Goal: Task Accomplishment & Management: Manage account settings

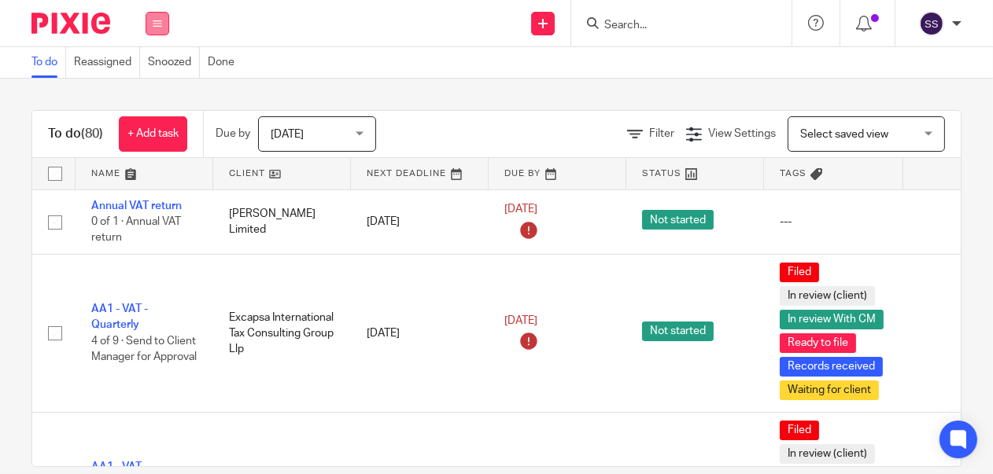
click at [155, 20] on icon at bounding box center [157, 23] width 9 height 9
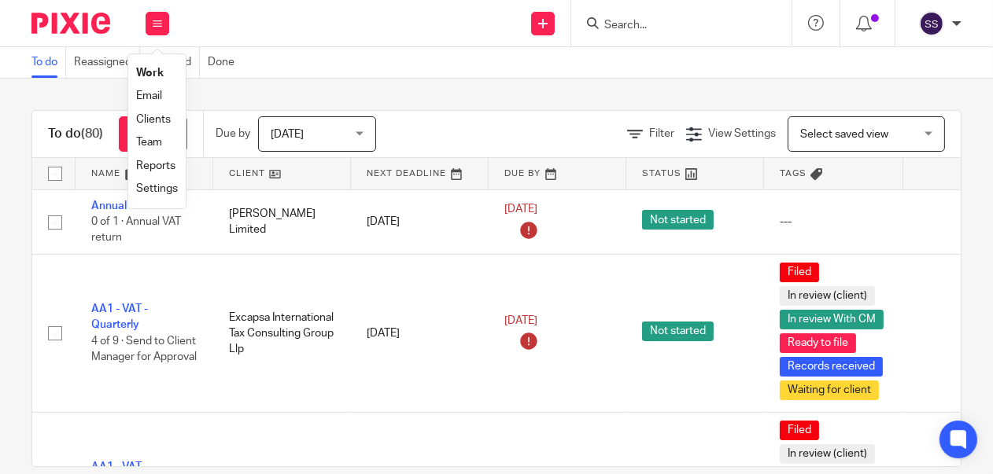
click at [164, 123] on link "Clients" at bounding box center [153, 119] width 35 height 11
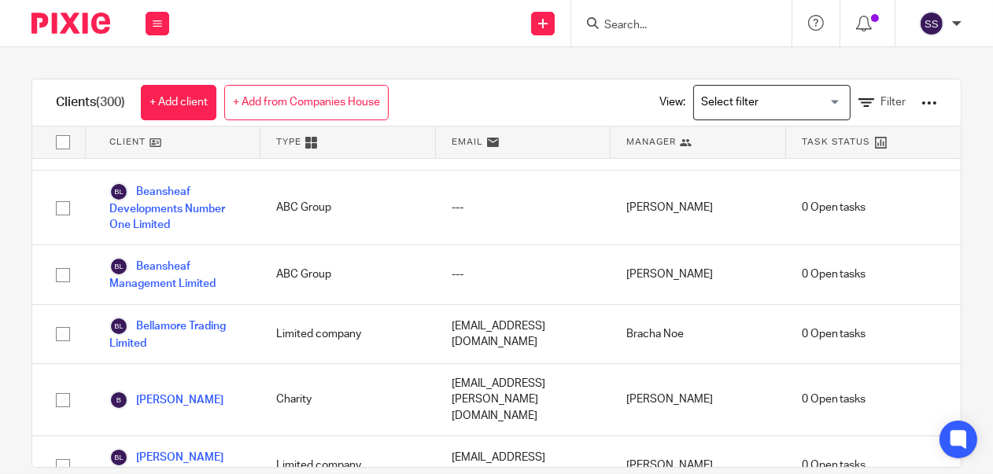
scroll to position [2061, 0]
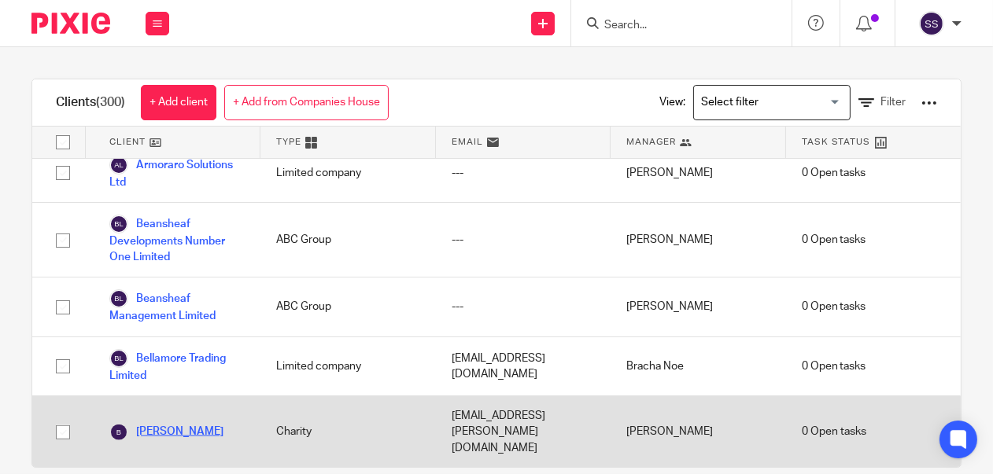
click at [157, 423] on link "[PERSON_NAME]" at bounding box center [166, 432] width 114 height 19
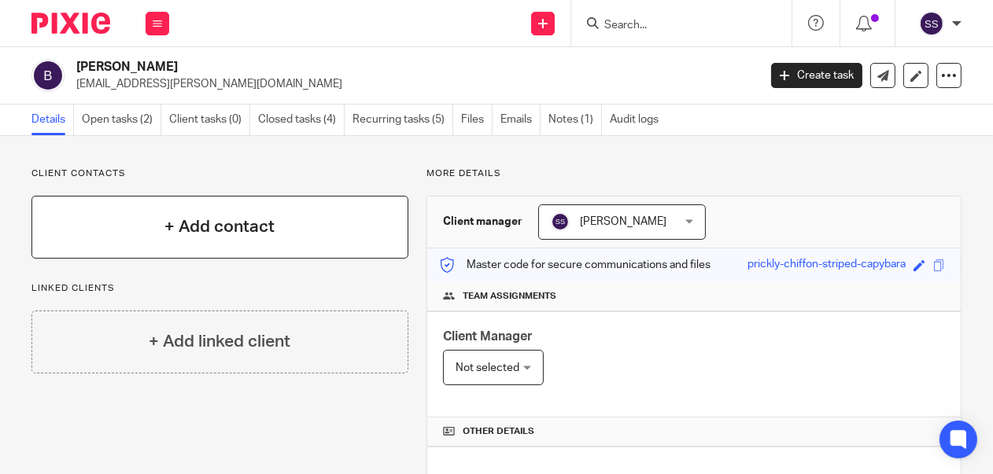
click at [203, 233] on h4 "+ Add contact" at bounding box center [219, 227] width 110 height 24
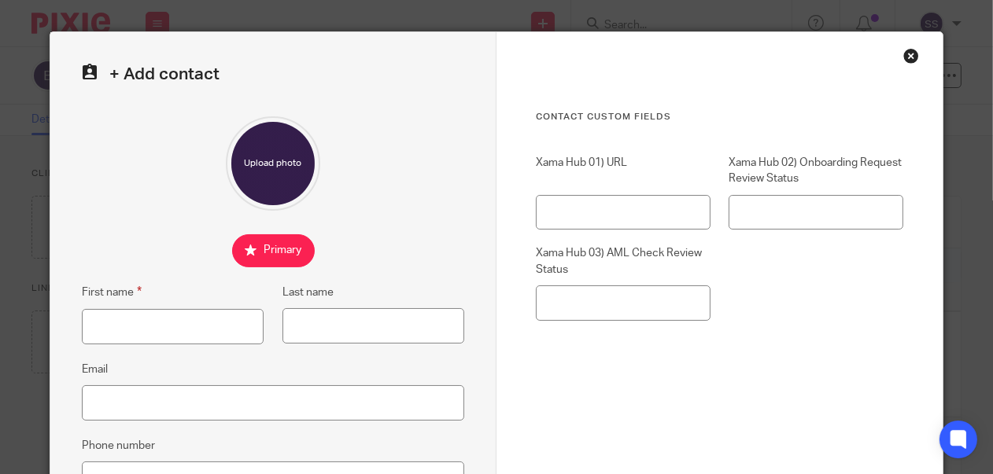
click at [909, 55] on div "Close this dialog window" at bounding box center [911, 56] width 16 height 16
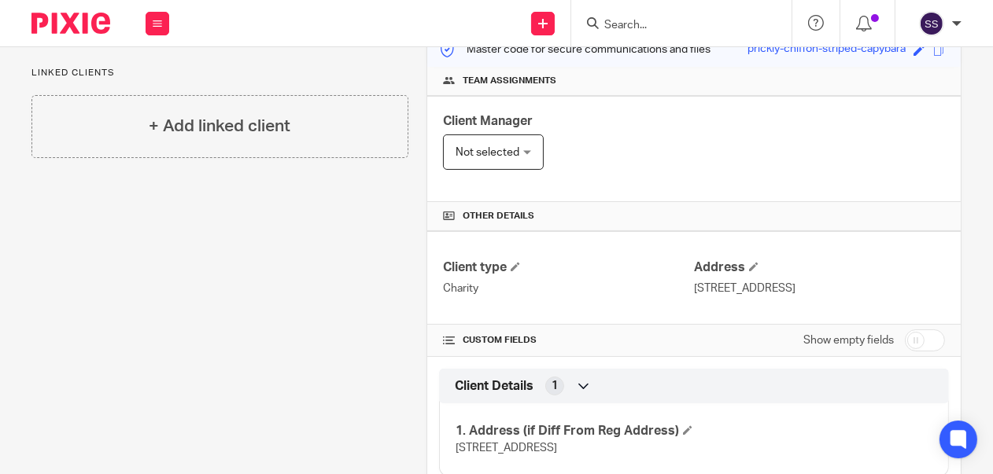
scroll to position [225, 0]
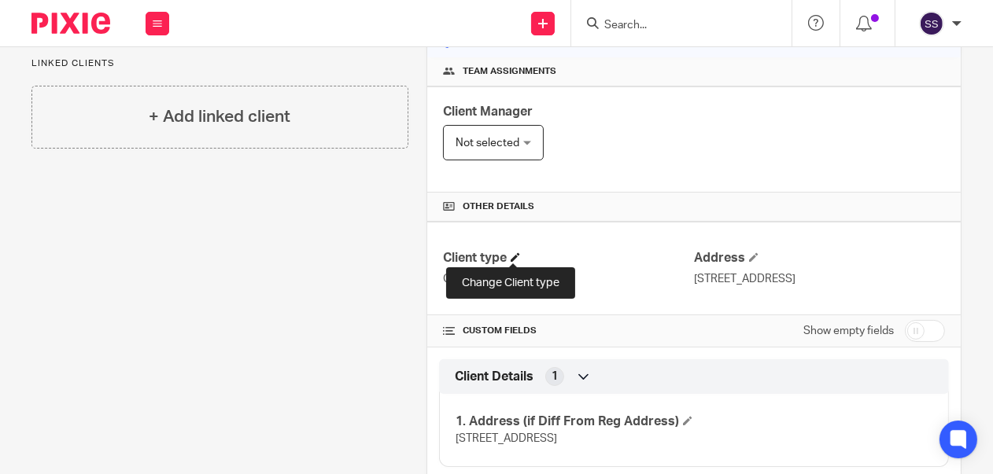
click at [512, 255] on span at bounding box center [515, 257] width 9 height 9
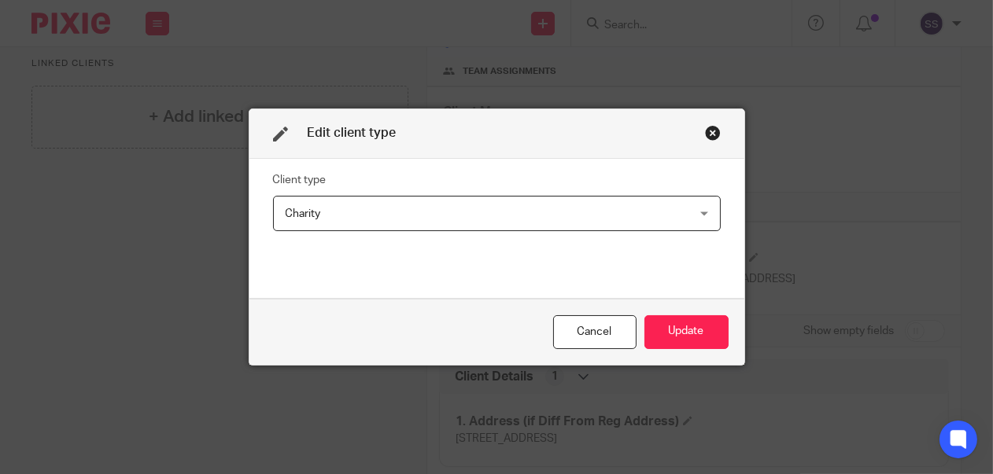
click at [698, 209] on div "Charity Charity" at bounding box center [497, 213] width 448 height 35
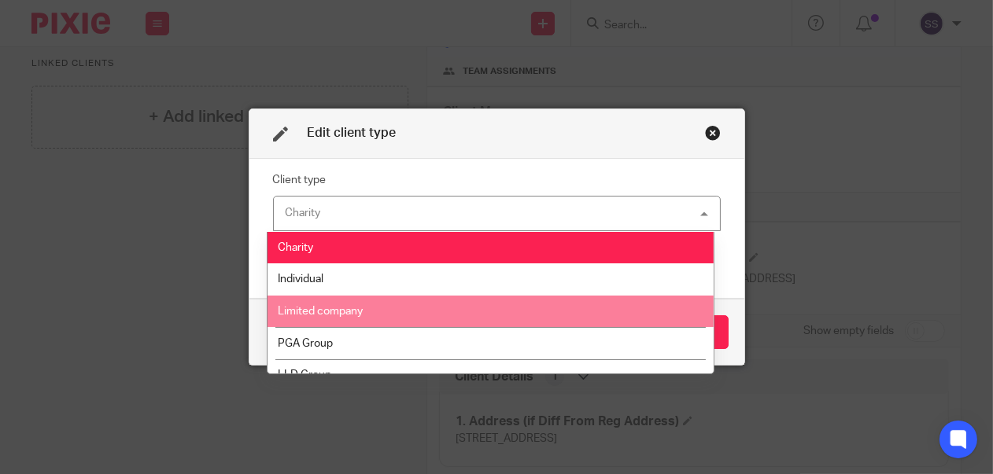
click at [409, 304] on li "Limited company" at bounding box center [490, 312] width 447 height 32
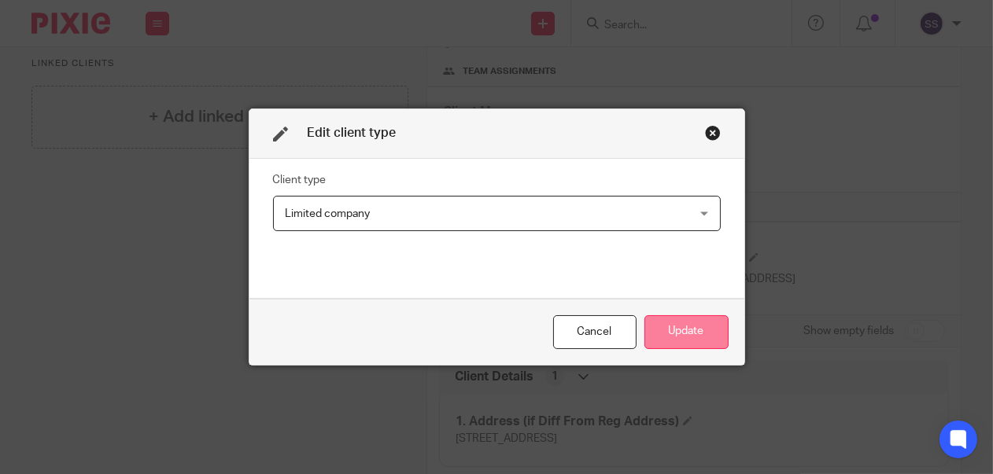
click at [669, 324] on button "Update" at bounding box center [686, 332] width 84 height 34
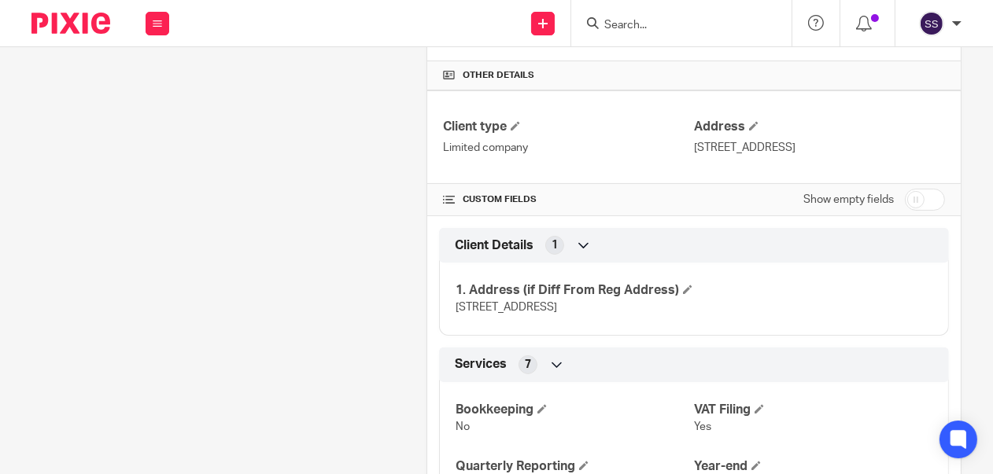
scroll to position [351, 0]
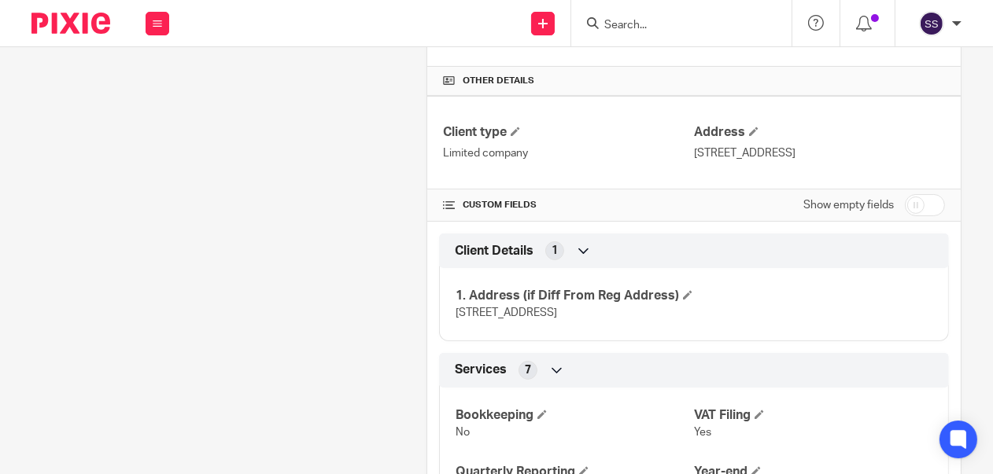
click at [920, 216] on input "checkbox" at bounding box center [925, 205] width 40 height 22
checkbox input "true"
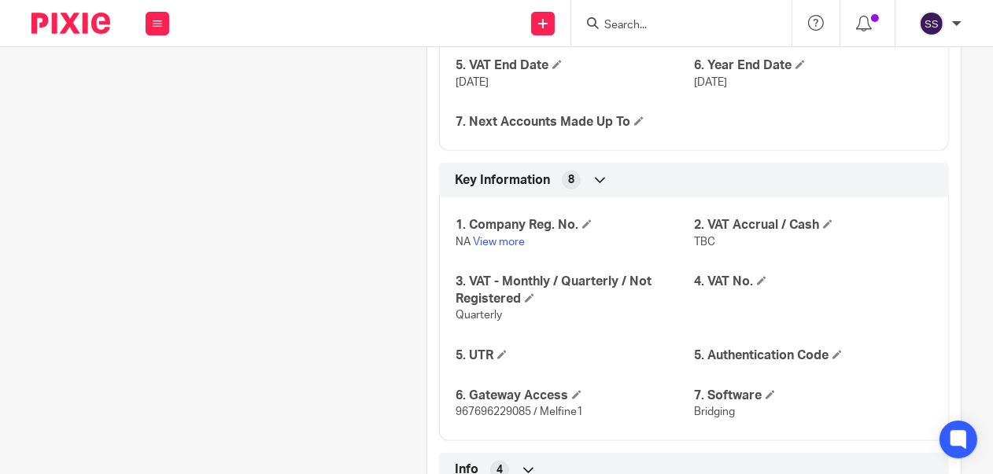
scroll to position [1226, 0]
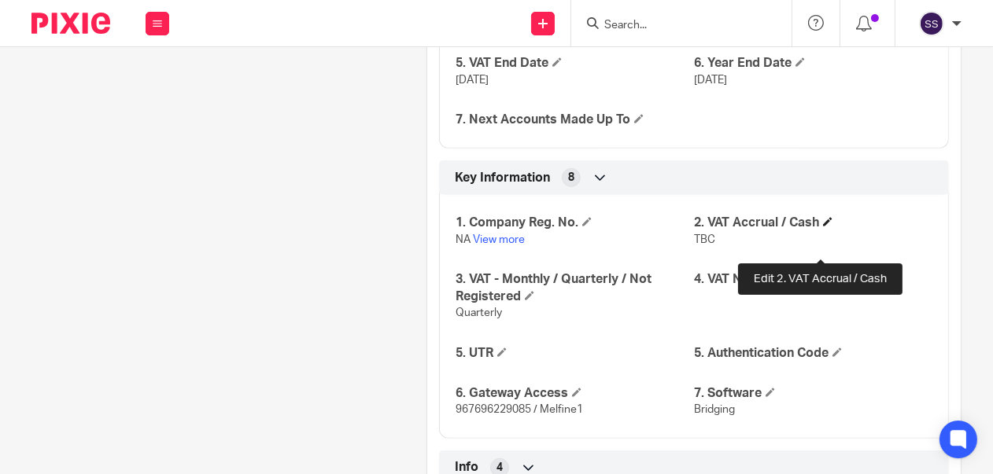
click at [823, 227] on span at bounding box center [827, 221] width 9 height 9
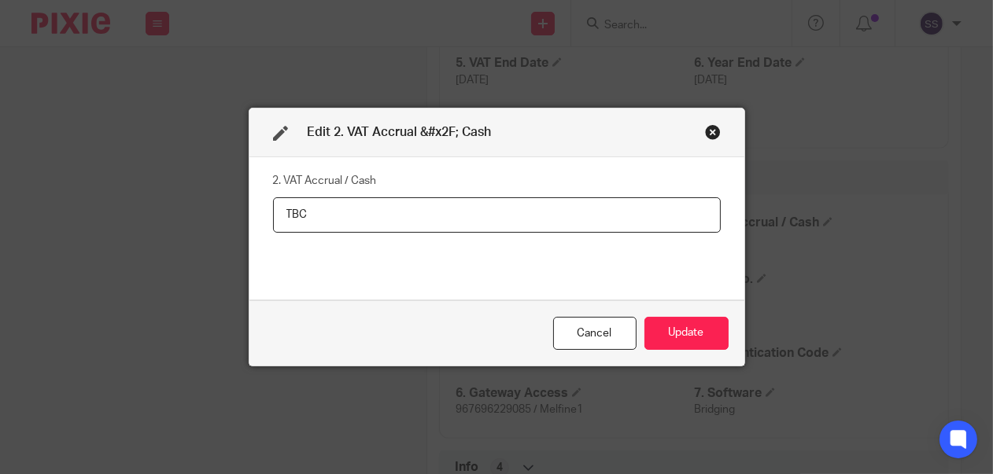
drag, startPoint x: 322, startPoint y: 205, endPoint x: 253, endPoint y: 211, distance: 69.4
click at [253, 211] on div "2. VAT Accrual / Cash TBC" at bounding box center [496, 228] width 495 height 142
type input "A"
type input "Cash"
click at [662, 332] on button "Update" at bounding box center [686, 334] width 84 height 34
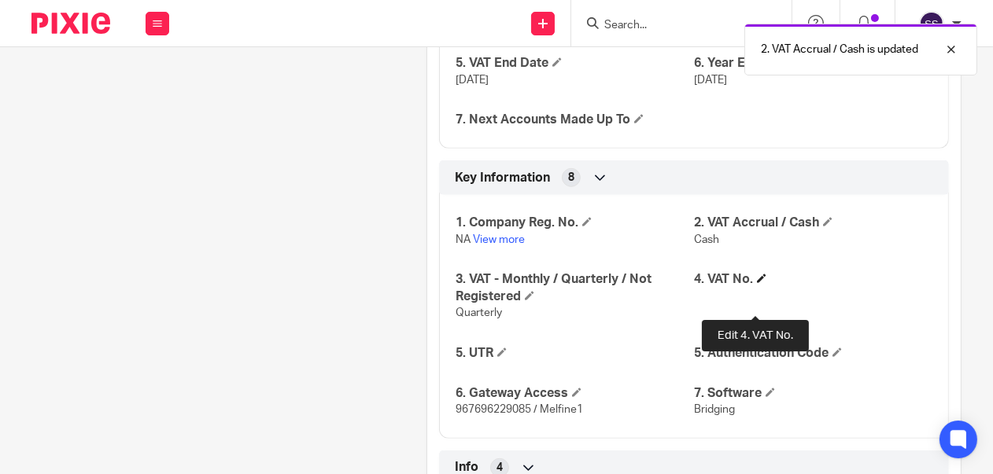
click at [757, 283] on span at bounding box center [761, 278] width 9 height 9
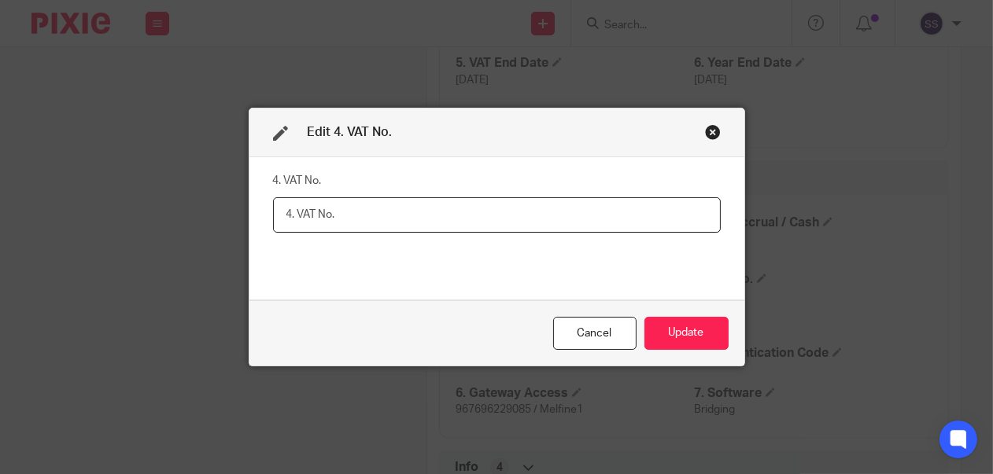
paste input "139633103"
type input "139633103"
click at [677, 336] on button "Update" at bounding box center [686, 334] width 84 height 34
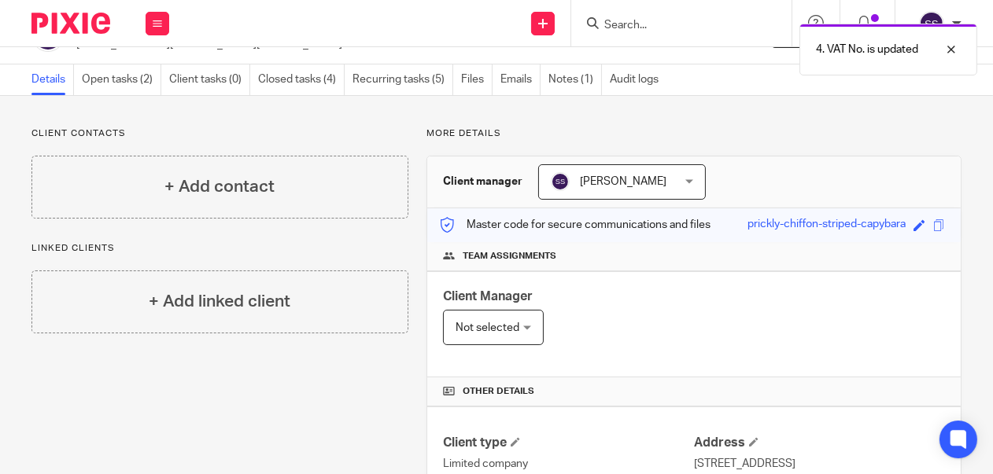
scroll to position [33, 0]
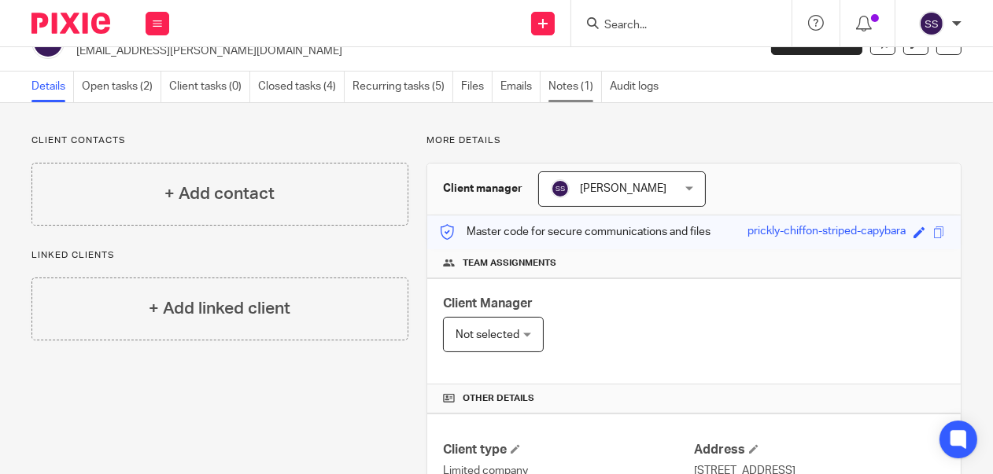
click at [572, 85] on link "Notes (1)" at bounding box center [574, 87] width 53 height 31
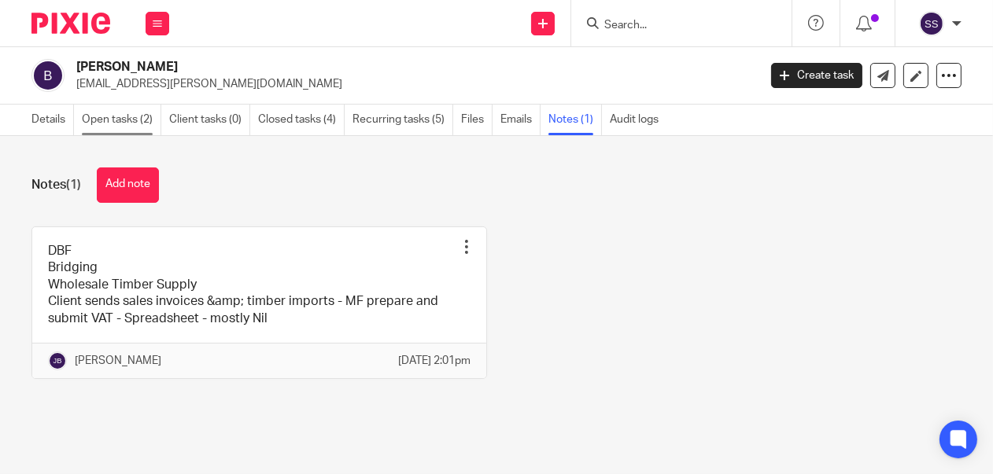
click at [107, 118] on link "Open tasks (2)" at bounding box center [121, 120] width 79 height 31
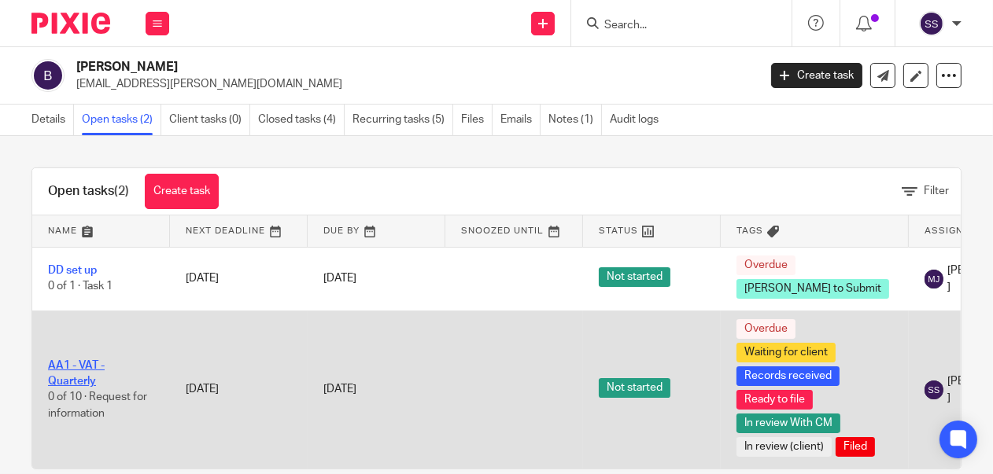
click at [70, 381] on link "AA1 - VAT - Quarterly" at bounding box center [76, 373] width 57 height 27
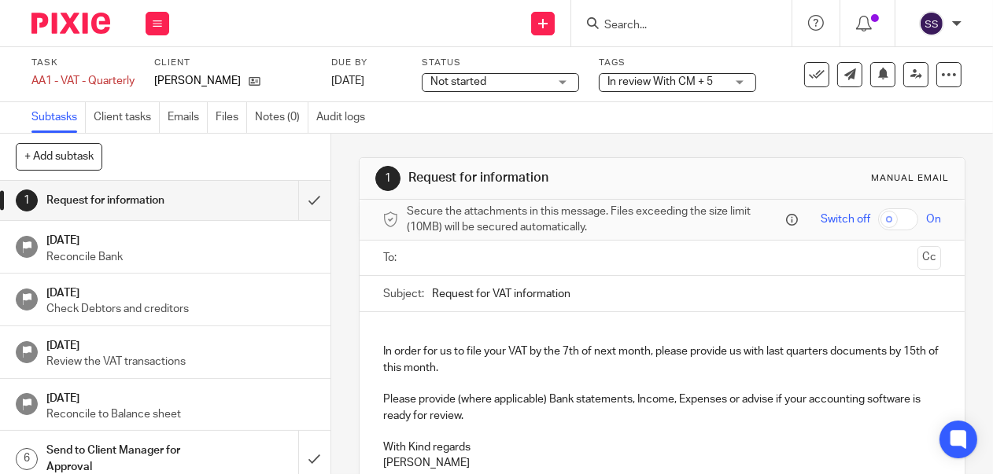
click at [743, 82] on div "In review With CM + 5" at bounding box center [677, 82] width 157 height 19
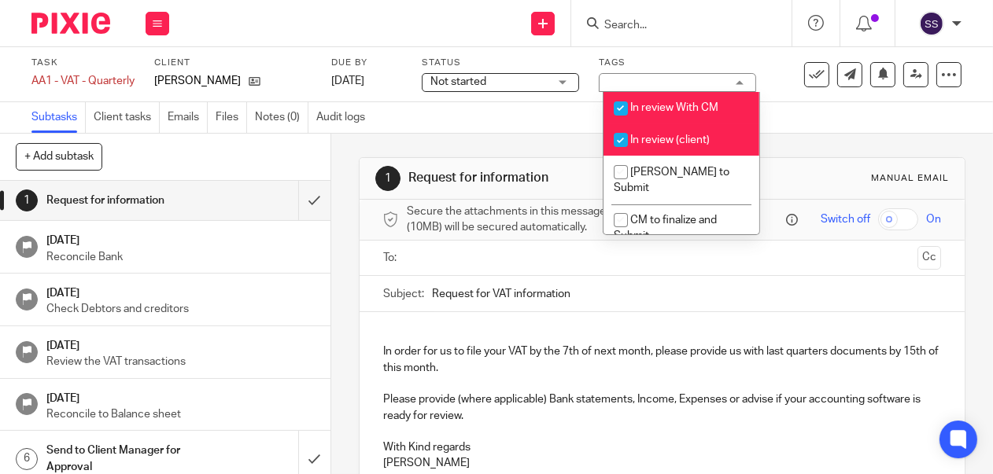
click at [621, 140] on input "checkbox" at bounding box center [621, 140] width 30 height 30
checkbox input "false"
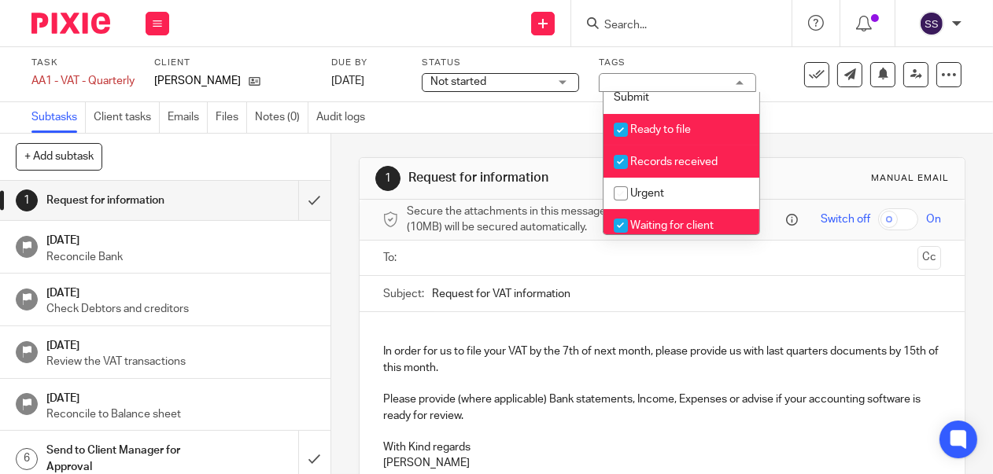
scroll to position [118, 0]
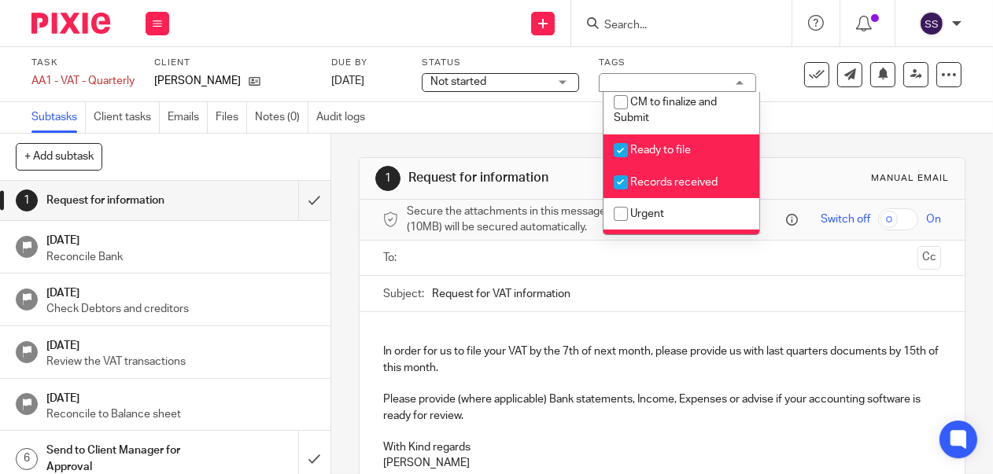
click at [615, 135] on input "checkbox" at bounding box center [621, 150] width 30 height 30
checkbox input "false"
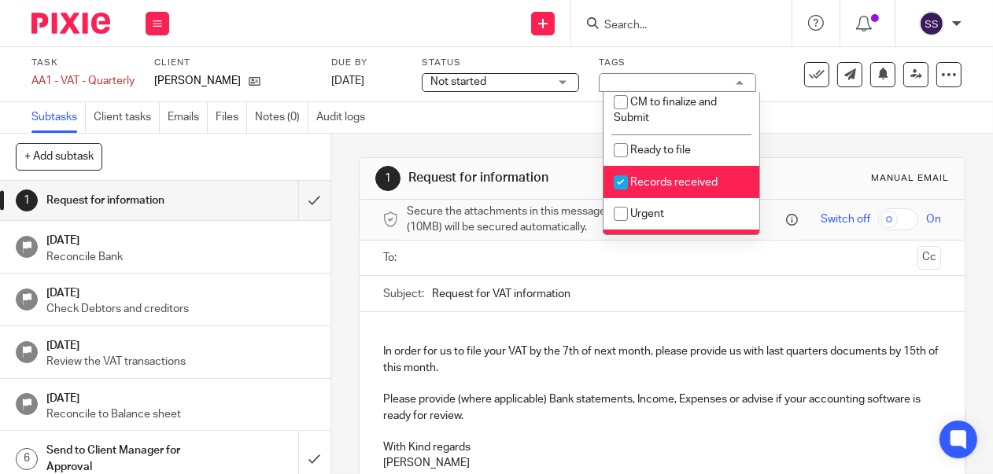
drag, startPoint x: 615, startPoint y: 163, endPoint x: 632, endPoint y: 203, distance: 43.4
click at [615, 168] on input "checkbox" at bounding box center [621, 183] width 30 height 30
checkbox input "false"
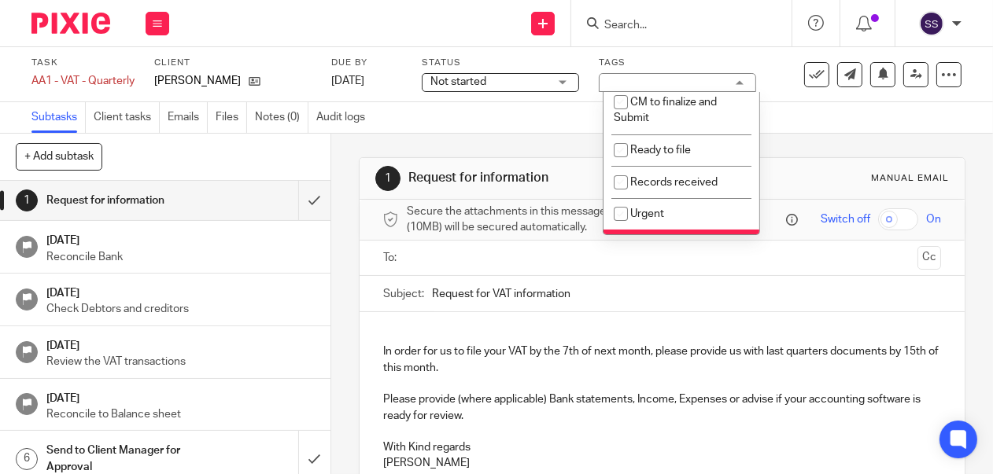
click at [607, 231] on input "checkbox" at bounding box center [621, 246] width 30 height 30
checkbox input "false"
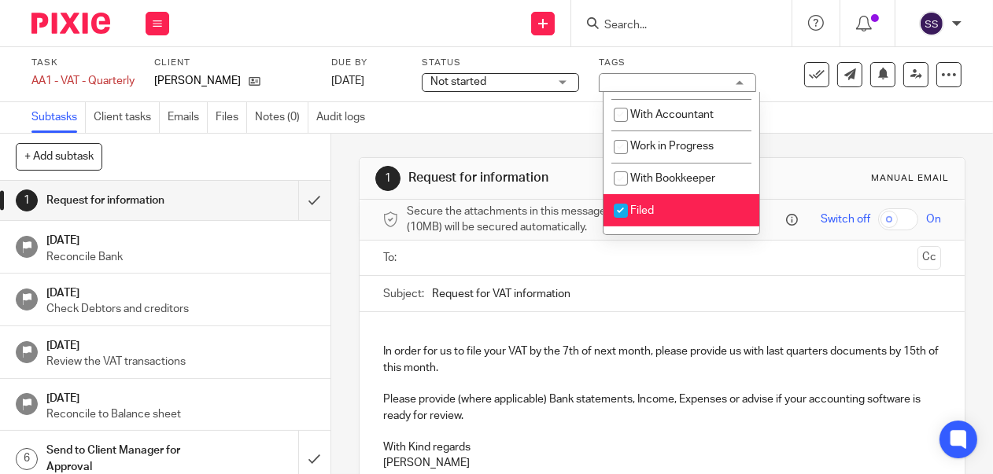
scroll to position [320, 0]
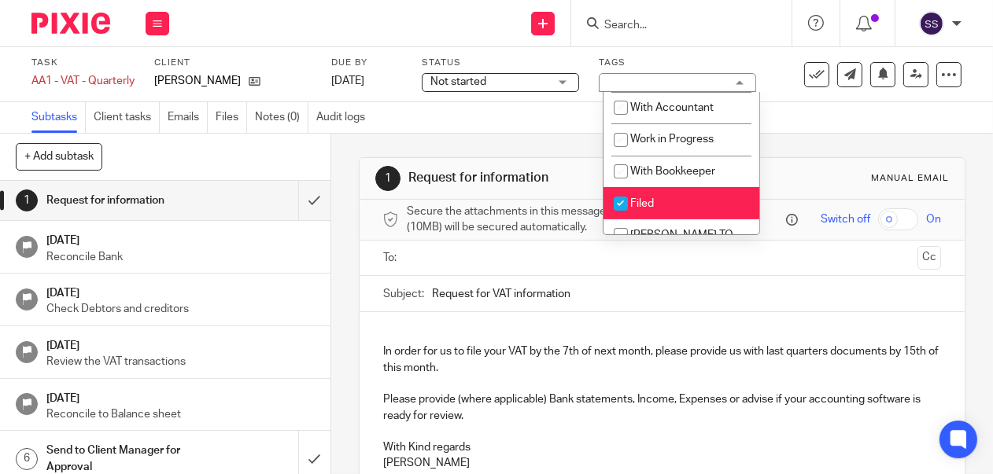
click at [618, 190] on input "checkbox" at bounding box center [621, 204] width 30 height 30
checkbox input "false"
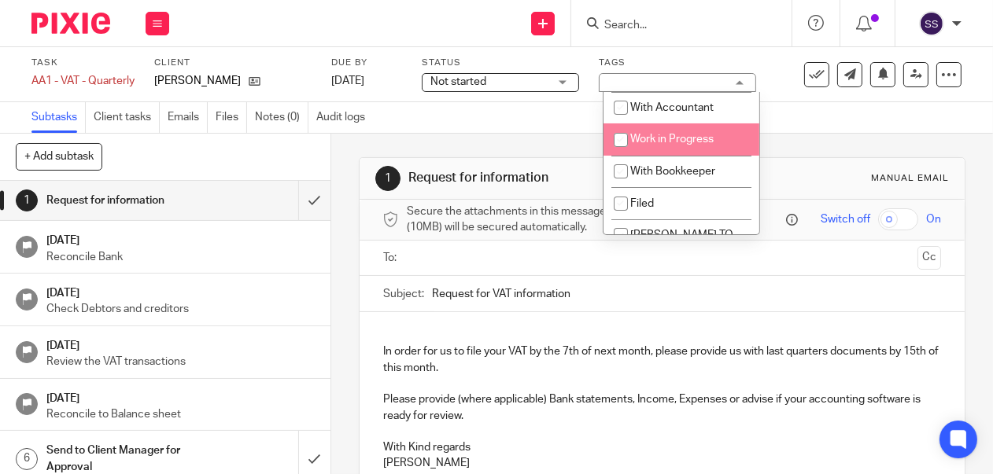
click at [574, 77] on div "Not started Not started" at bounding box center [500, 82] width 157 height 19
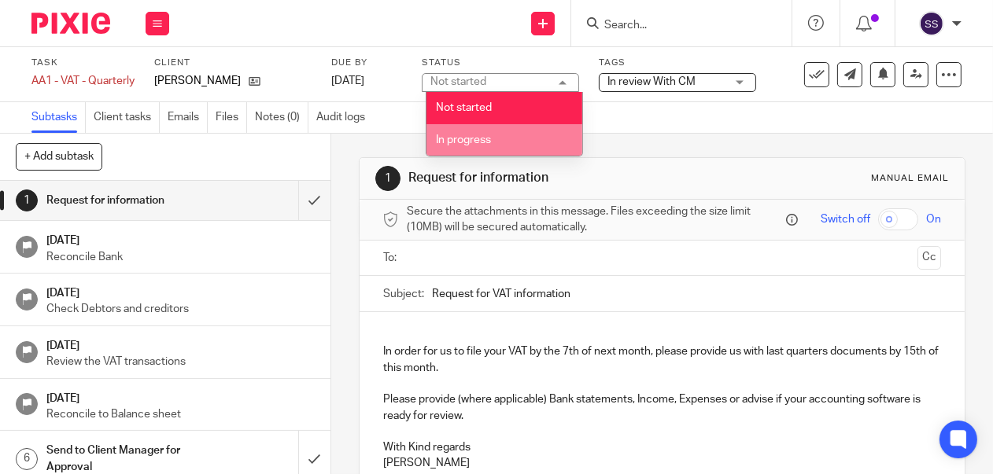
click at [503, 149] on li "In progress" at bounding box center [504, 140] width 156 height 32
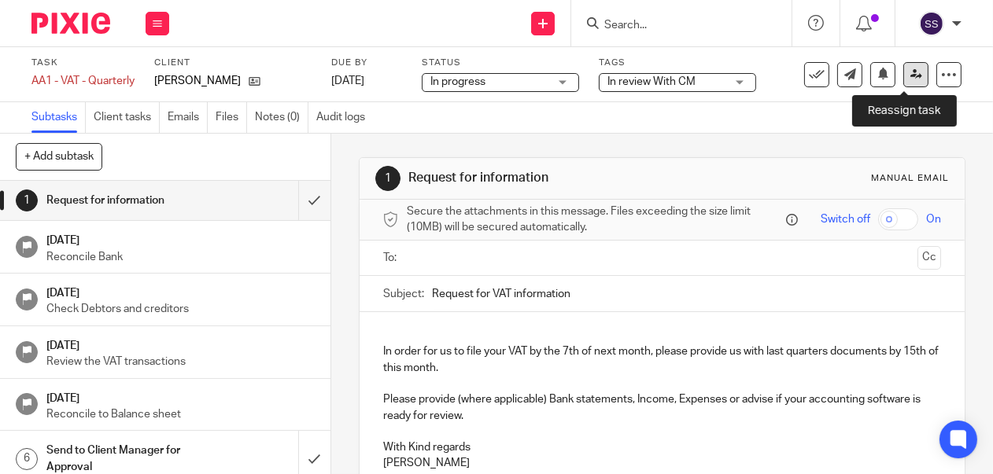
click at [910, 76] on icon at bounding box center [916, 74] width 12 height 12
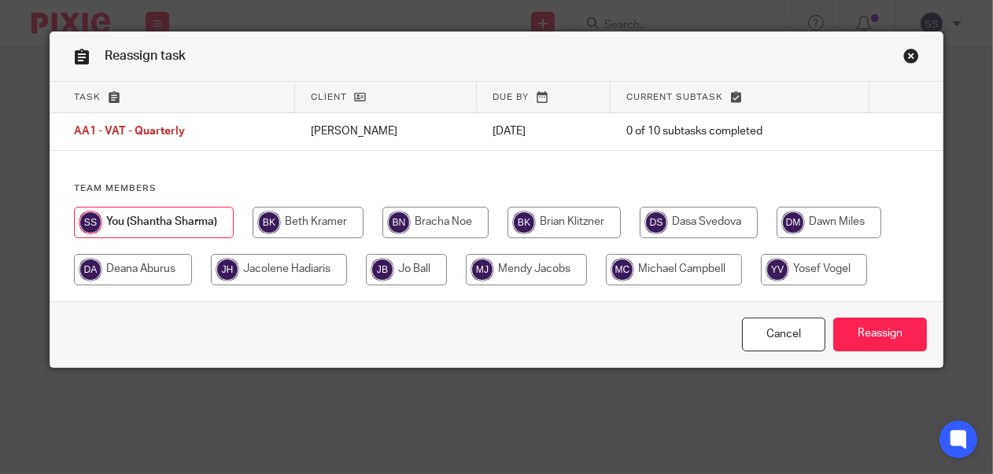
click at [432, 273] on input "radio" at bounding box center [406, 269] width 81 height 31
radio input "true"
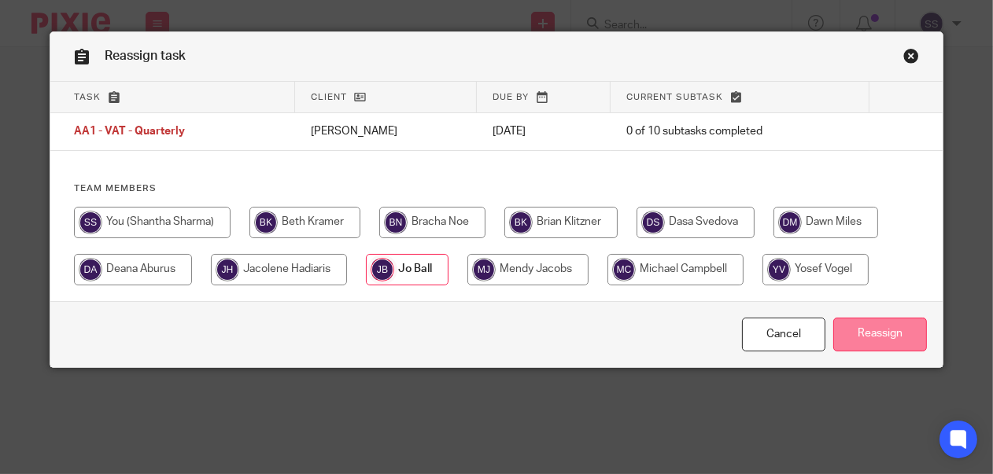
click at [877, 330] on input "Reassign" at bounding box center [880, 335] width 94 height 34
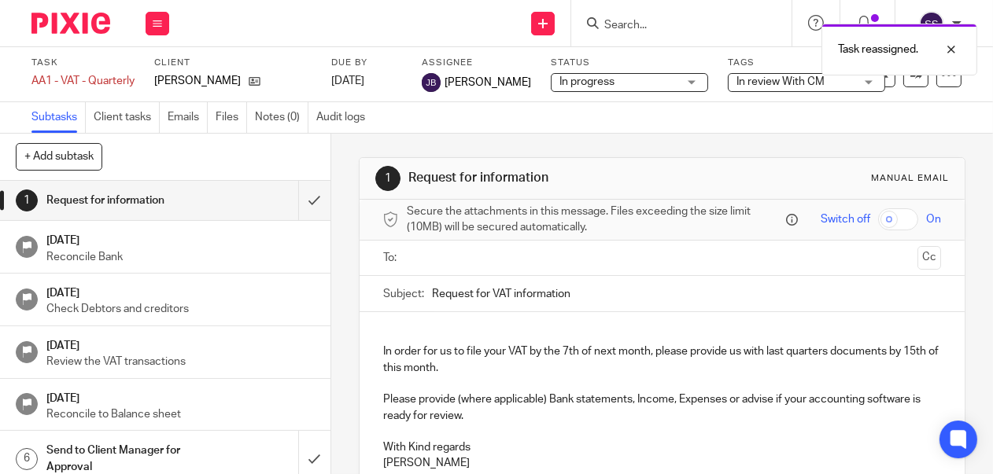
click at [171, 21] on div "Work Email Clients Team Reports Settings" at bounding box center [157, 23] width 55 height 46
click at [161, 112] on li "Clients" at bounding box center [157, 120] width 42 height 23
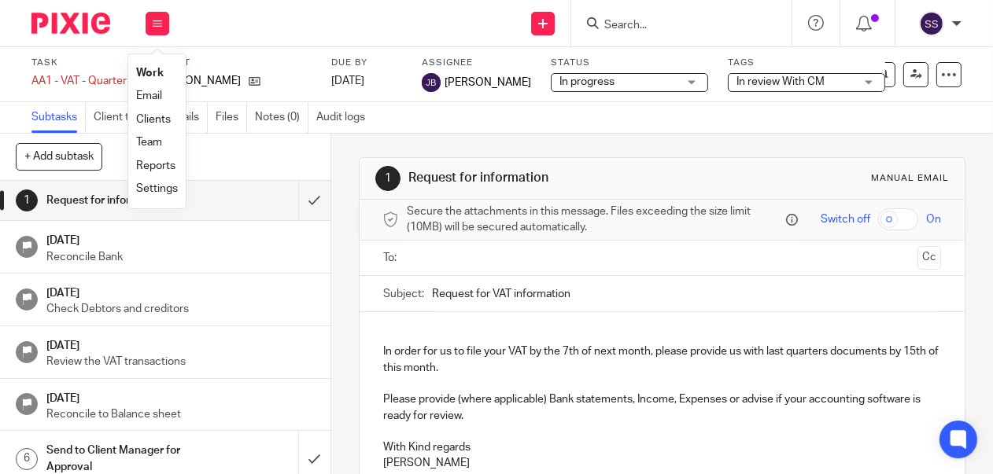
click at [161, 124] on link "Clients" at bounding box center [153, 119] width 35 height 11
